Goal: Task Accomplishment & Management: Use online tool/utility

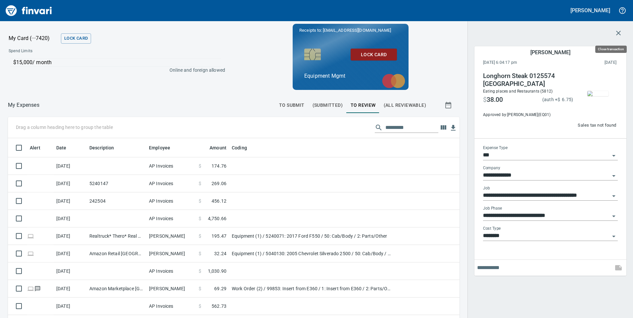
scroll to position [241, 436]
click at [619, 30] on icon "button" at bounding box center [618, 33] width 8 height 8
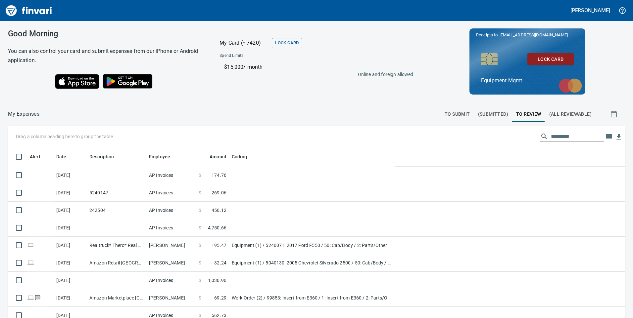
scroll to position [241, 601]
click at [526, 111] on span "To Review" at bounding box center [528, 114] width 25 height 8
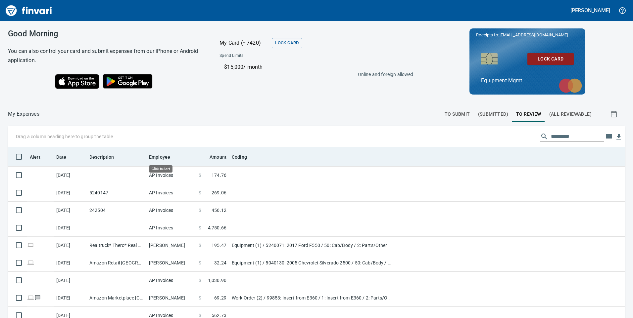
scroll to position [241, 602]
click at [173, 156] on icon at bounding box center [174, 157] width 4 height 4
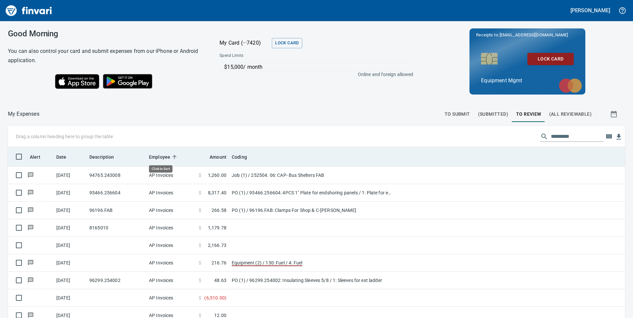
click at [173, 156] on icon at bounding box center [174, 157] width 4 height 4
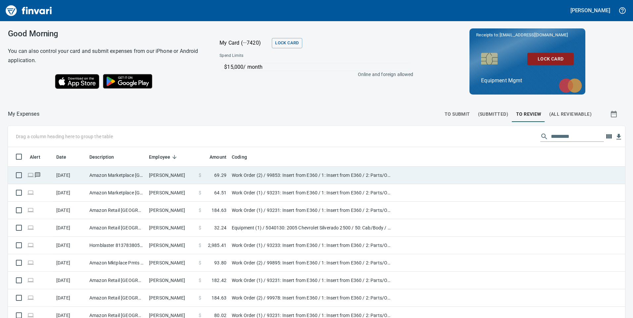
click at [264, 173] on td "Work Order (2) / 99853: Insert from E360 / 1: Insert from E360 / 2: Parts/Other" at bounding box center [311, 176] width 165 height 18
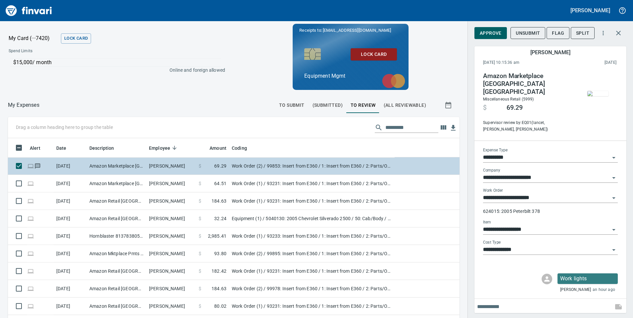
scroll to position [241, 436]
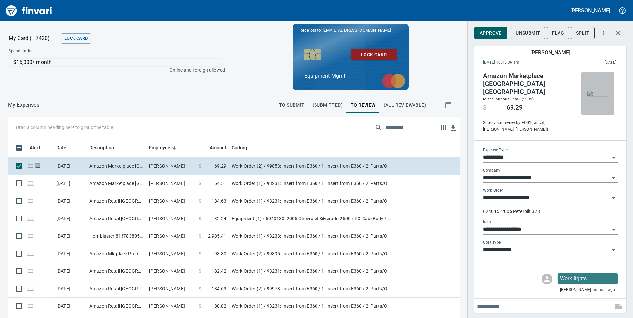
click at [594, 94] on img "button" at bounding box center [597, 93] width 21 height 5
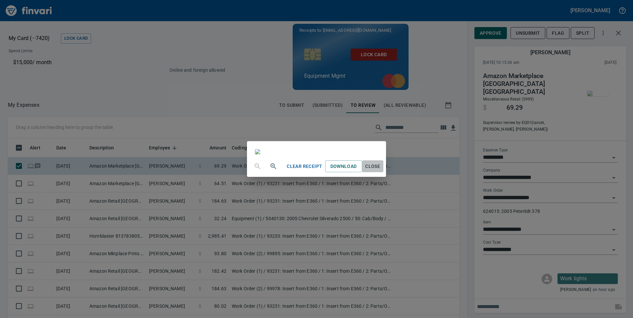
click at [381, 171] on span "Close" at bounding box center [373, 166] width 16 height 8
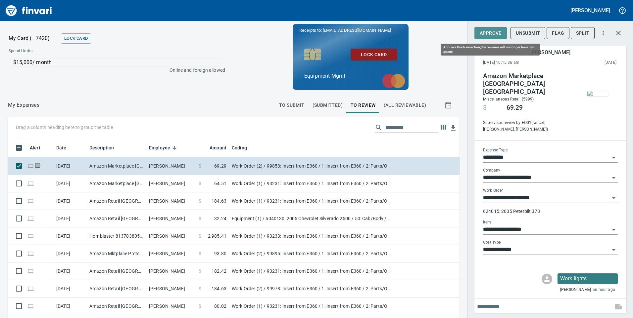
click at [497, 32] on span "Approve" at bounding box center [490, 33] width 22 height 8
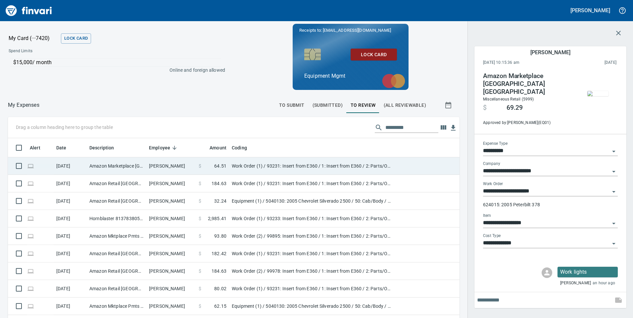
click at [301, 166] on td "Work Order (1) / 93231: Insert from E360 / 1: Insert from E360 / 2: Parts/Other" at bounding box center [311, 167] width 165 height 18
type input "**********"
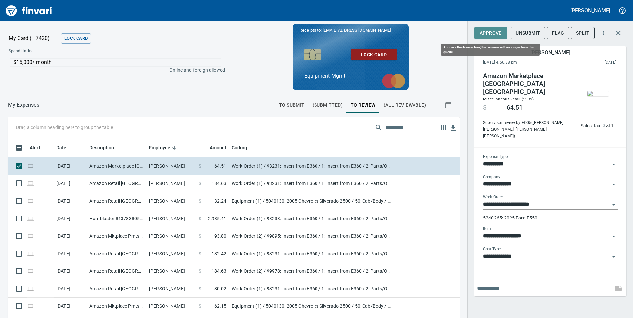
click at [496, 34] on span "Approve" at bounding box center [490, 33] width 22 height 8
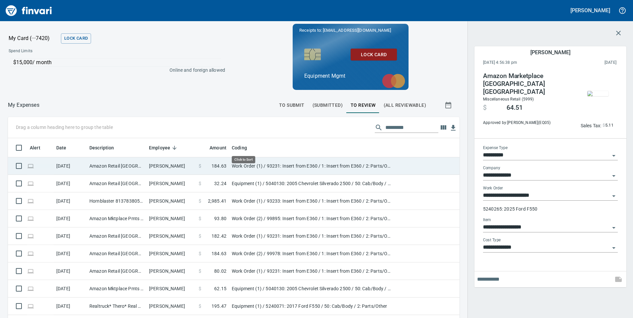
scroll to position [241, 436]
click at [248, 166] on td "Work Order (1) / 93231: Insert from E360 / 1: Insert from E360 / 2: Parts/Other" at bounding box center [311, 167] width 165 height 18
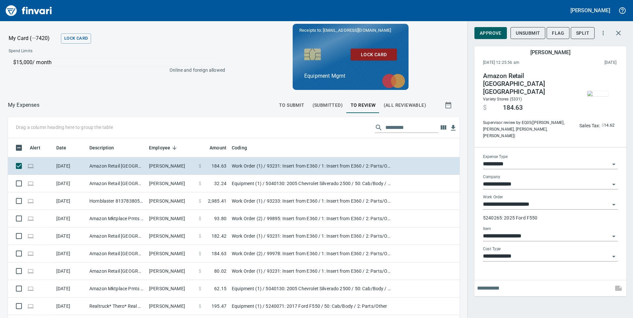
scroll to position [241, 436]
click at [494, 31] on span "Approve" at bounding box center [490, 33] width 22 height 8
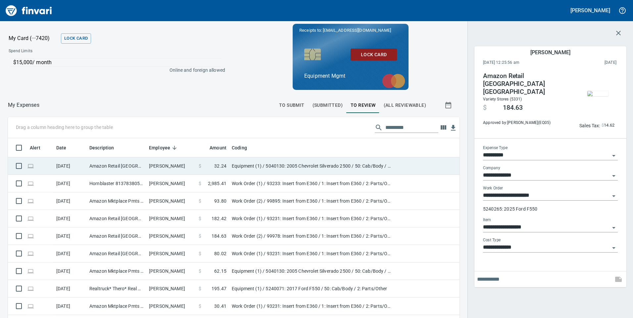
click at [273, 164] on td "Equipment (1) / 5040130: 2005 Chevrolet Silverado 2500 / 50: Cab/Body / 2: Part…" at bounding box center [311, 167] width 165 height 18
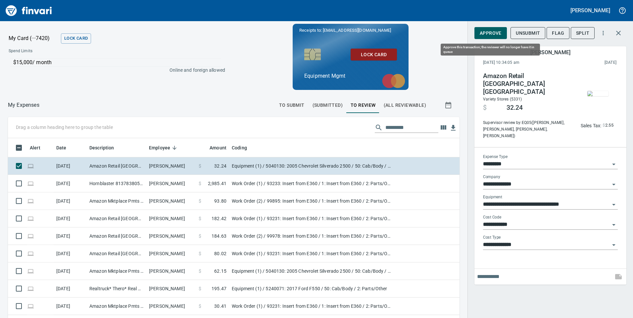
scroll to position [241, 436]
click at [495, 36] on span "Approve" at bounding box center [490, 33] width 22 height 8
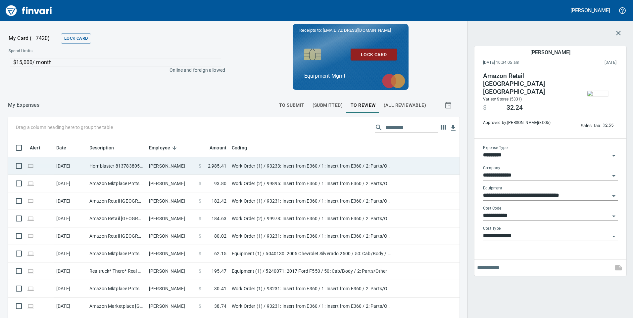
click at [254, 163] on td "Work Order (1) / 93233: Insert from E360 / 1: Insert from E360 / 2: Parts/Other" at bounding box center [311, 167] width 165 height 18
type input "**********"
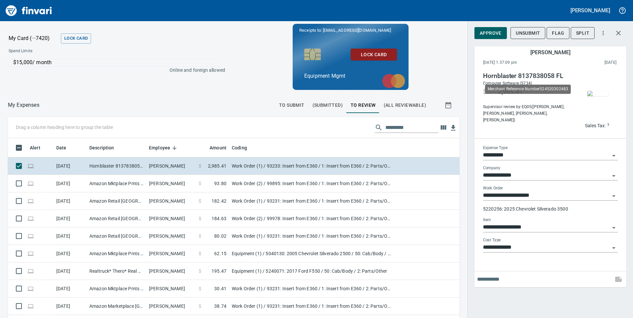
scroll to position [241, 436]
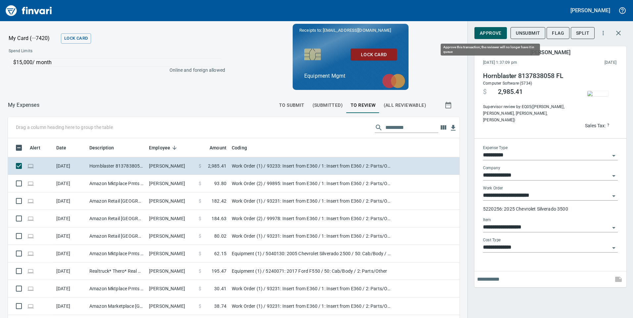
click at [488, 35] on span "Approve" at bounding box center [490, 33] width 22 height 8
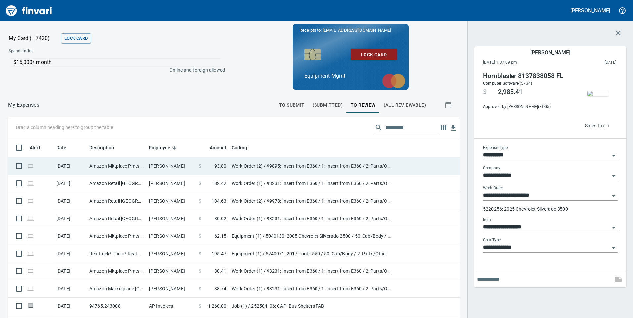
click at [240, 165] on td "Work Order (2) / 99895: Insert from E360 / 1: Insert from E360 / 2: Parts/Other" at bounding box center [311, 167] width 165 height 18
type input "**********"
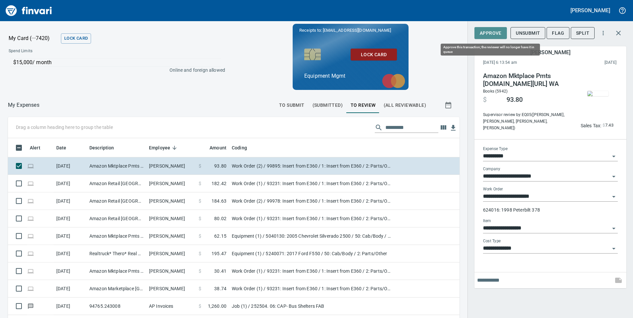
click at [494, 36] on span "Approve" at bounding box center [490, 33] width 22 height 8
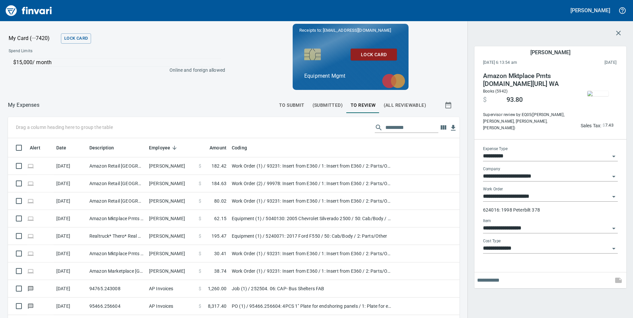
scroll to position [241, 436]
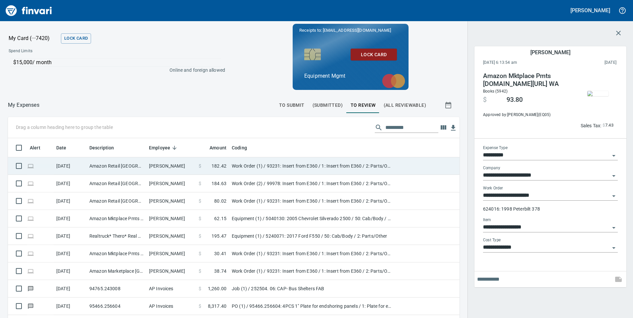
click at [242, 165] on td "Work Order (1) / 93231: Insert from E360 / 1: Insert from E360 / 2: Parts/Other" at bounding box center [311, 167] width 165 height 18
type input "**********"
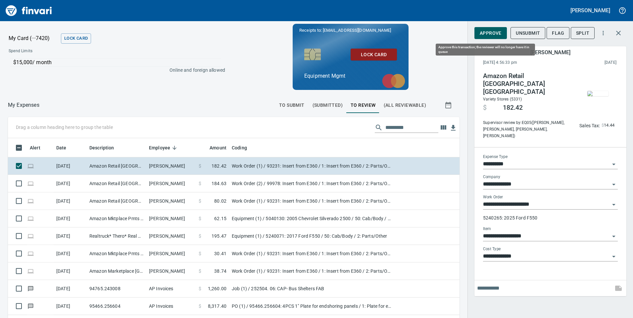
click at [487, 33] on span "Approve" at bounding box center [490, 33] width 22 height 8
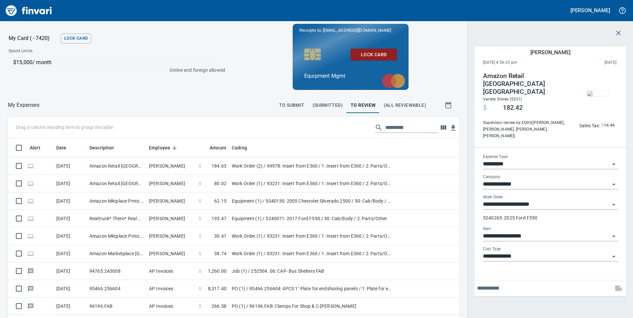
scroll to position [241, 436]
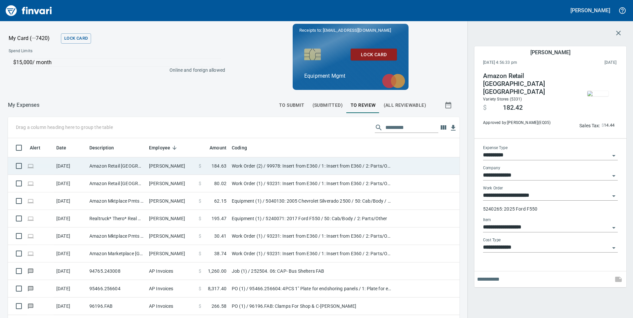
click at [254, 167] on td "Work Order (2) / 99978: Insert from E360 / 1: Insert from E360 / 2: Parts/Other" at bounding box center [311, 167] width 165 height 18
type input "**********"
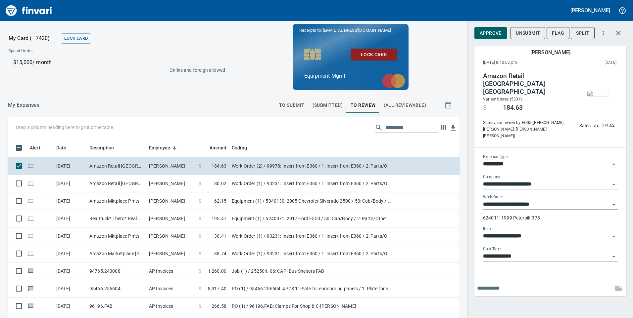
scroll to position [241, 436]
click at [490, 31] on span "Approve" at bounding box center [490, 33] width 22 height 8
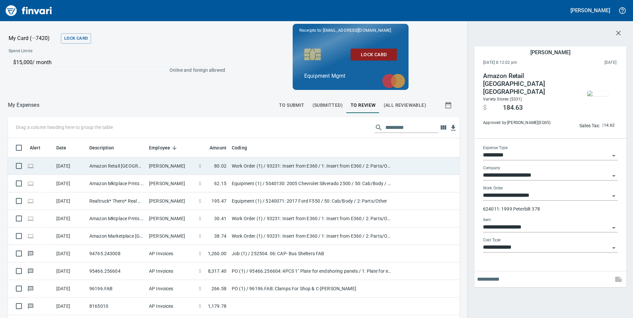
click at [260, 165] on td "Work Order (1) / 93231: Insert from E360 / 1: Insert from E360 / 2: Parts/Other" at bounding box center [311, 167] width 165 height 18
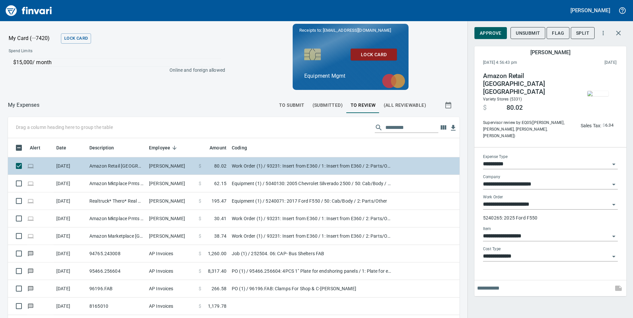
type input "**********"
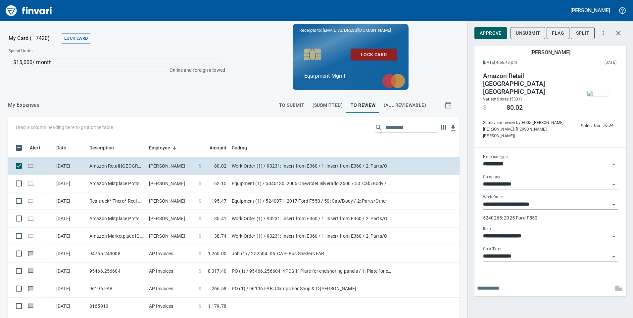
scroll to position [241, 436]
click at [493, 31] on span "Approve" at bounding box center [490, 33] width 22 height 8
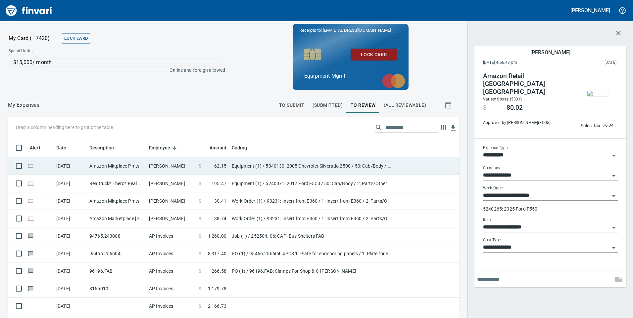
click at [274, 167] on td "Equipment (1) / 5040130: 2005 Chevrolet Silverado 2500 / 50: Cab/Body / 2: Part…" at bounding box center [311, 167] width 165 height 18
type input "*********"
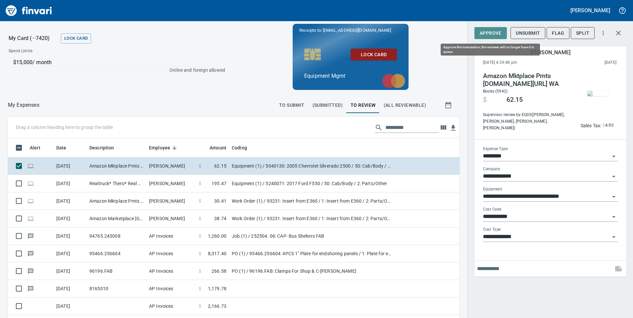
click at [495, 34] on span "Approve" at bounding box center [490, 33] width 22 height 8
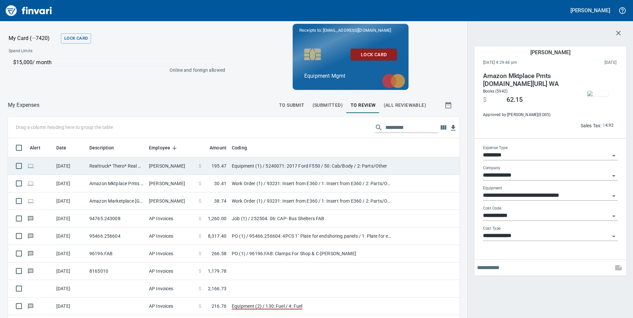
click at [248, 161] on td "Equipment (1) / 5240071: 2017 Ford F550 / 50: Cab/Body / 2: Parts/Other" at bounding box center [311, 167] width 165 height 18
type input "**********"
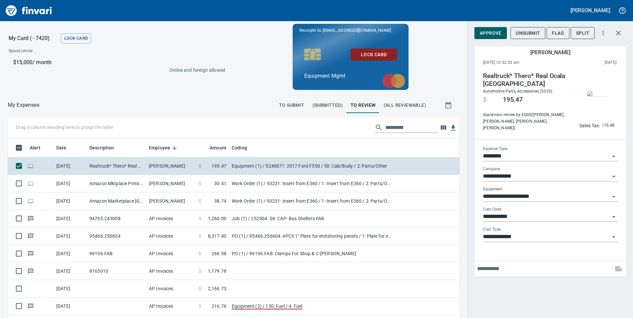
scroll to position [241, 436]
click at [600, 96] on img "button" at bounding box center [597, 93] width 21 height 5
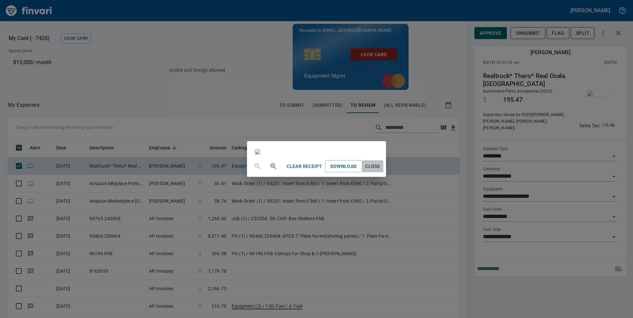
click at [381, 171] on span "Close" at bounding box center [373, 166] width 16 height 8
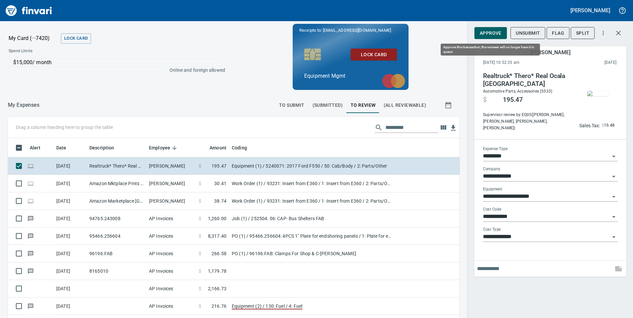
click at [499, 34] on span "Approve" at bounding box center [490, 33] width 22 height 8
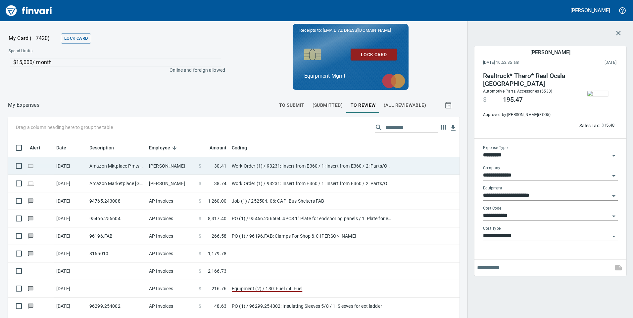
click at [240, 165] on td "Work Order (1) / 93231: Insert from E360 / 1: Insert from E360 / 2: Parts/Other" at bounding box center [311, 167] width 165 height 18
type input "**********"
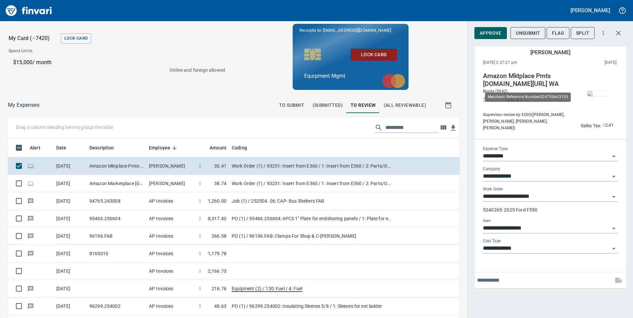
scroll to position [241, 436]
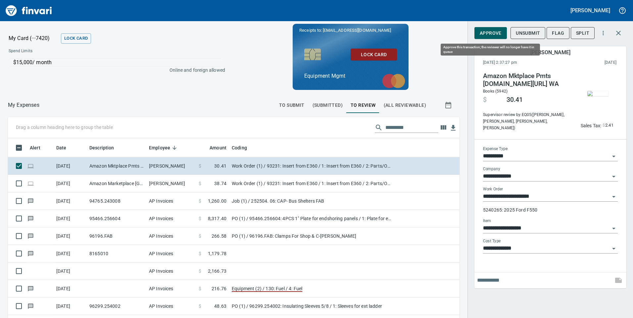
click at [494, 33] on span "Approve" at bounding box center [490, 33] width 22 height 8
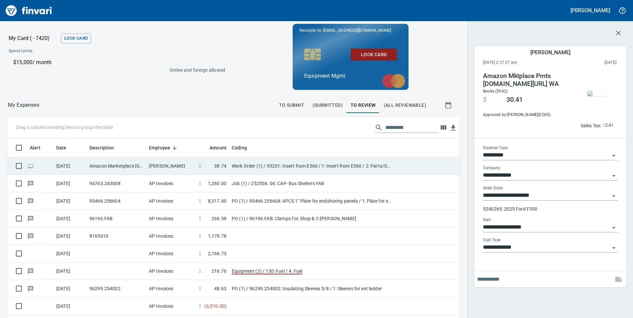
click at [226, 169] on span "38.74" at bounding box center [220, 166] width 12 height 7
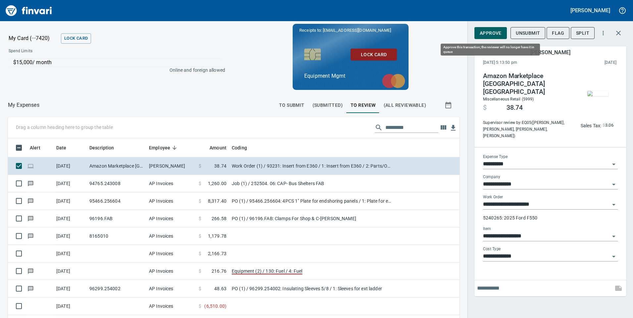
click at [489, 34] on span "Approve" at bounding box center [490, 33] width 22 height 8
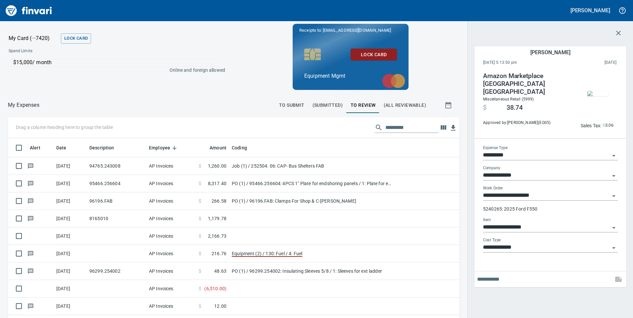
scroll to position [241, 436]
click at [617, 31] on icon "button" at bounding box center [618, 33] width 8 height 8
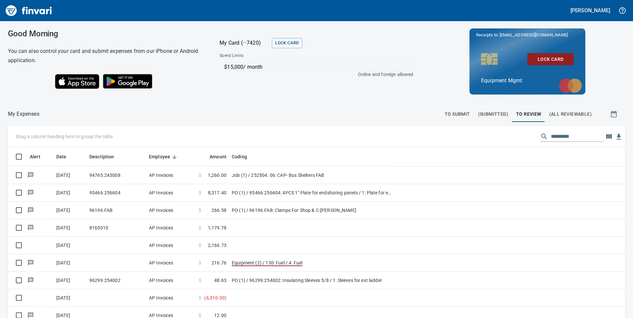
scroll to position [241, 601]
click at [451, 115] on span "To Submit" at bounding box center [456, 114] width 25 height 8
